Goal: Go to known website: Access a specific website the user already knows

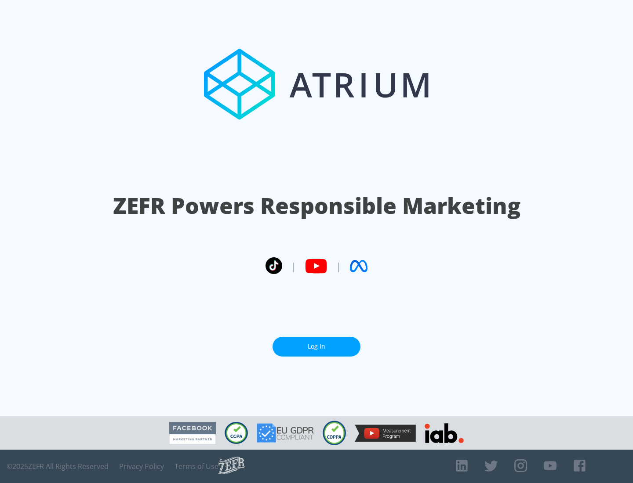
click at [316, 343] on link "Log In" at bounding box center [317, 347] width 88 height 20
